Goal: Transaction & Acquisition: Subscribe to service/newsletter

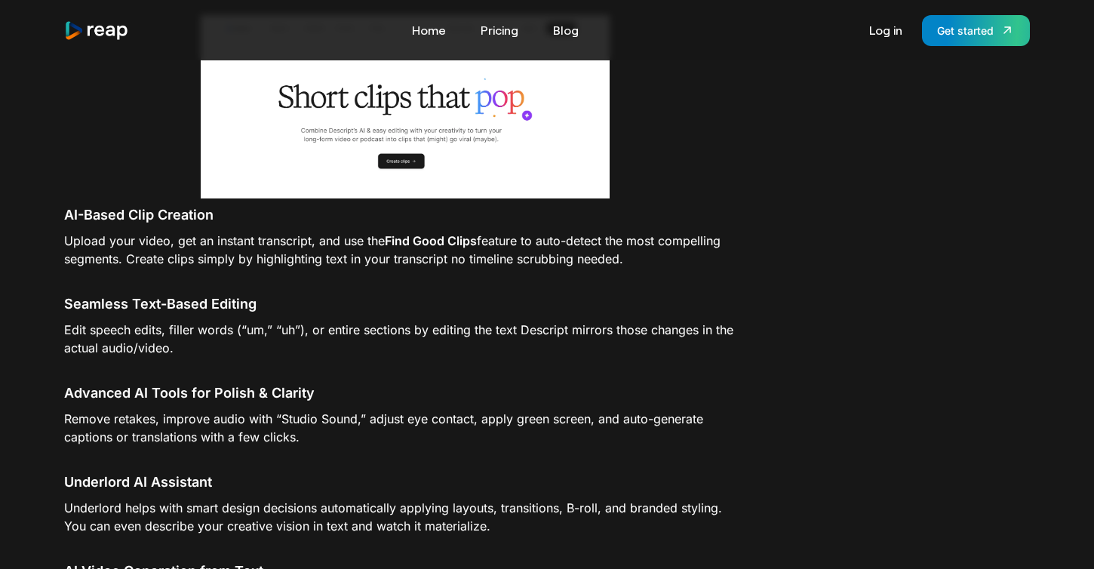
scroll to position [4830, 0]
click at [496, 36] on link "Pricing" at bounding box center [499, 30] width 53 height 24
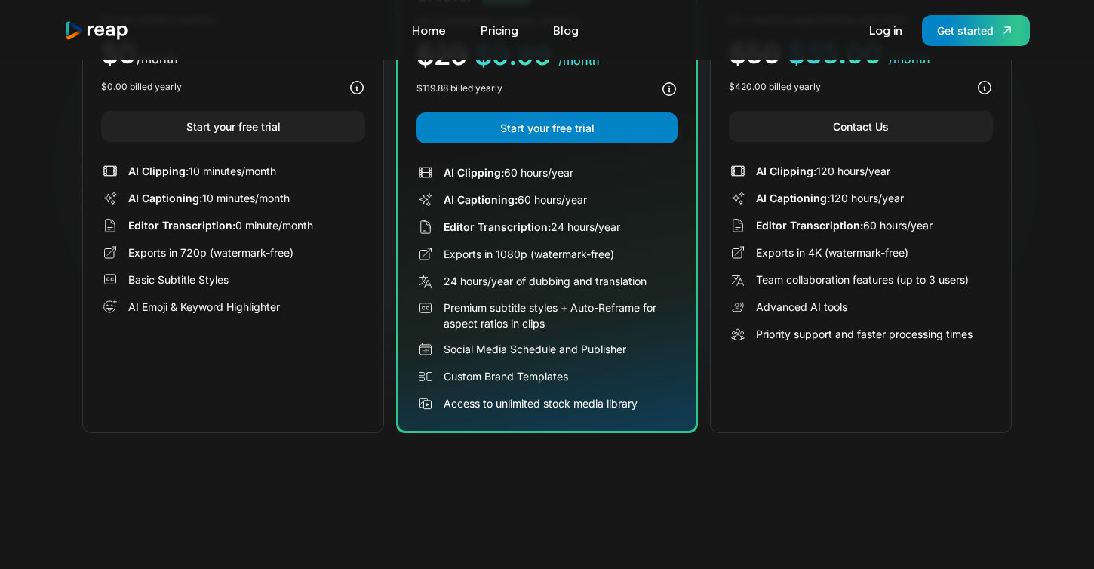
scroll to position [272, 0]
